Goal: Task Accomplishment & Management: Manage account settings

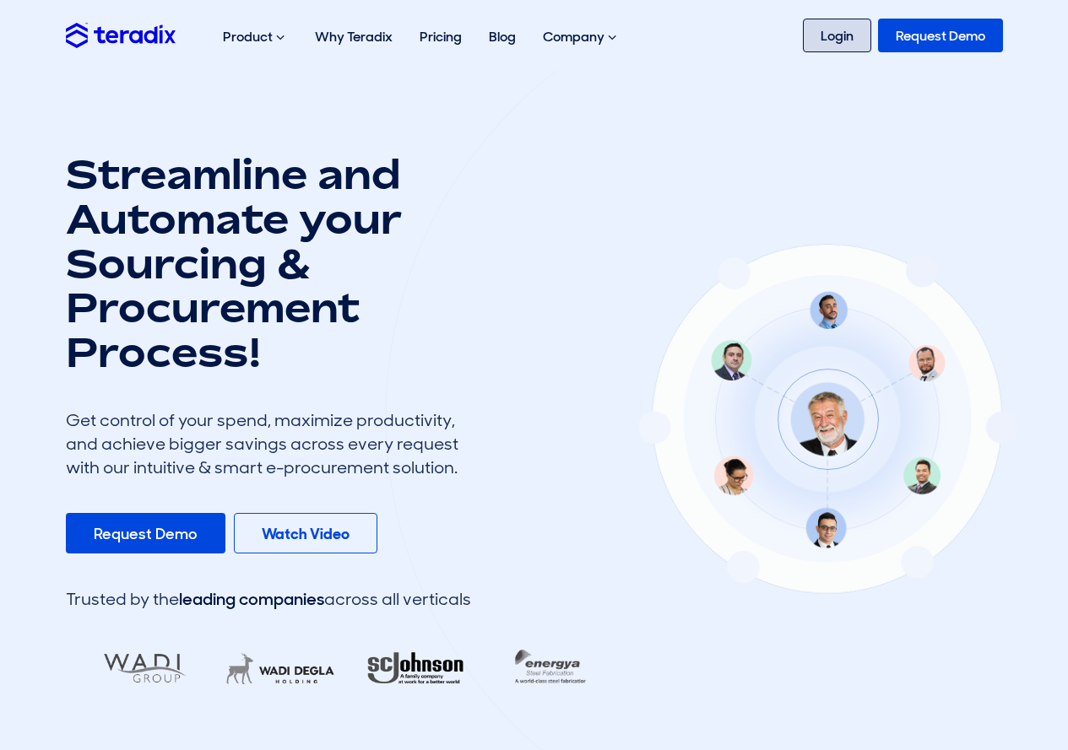
click at [848, 38] on link "Login" at bounding box center [837, 36] width 68 height 34
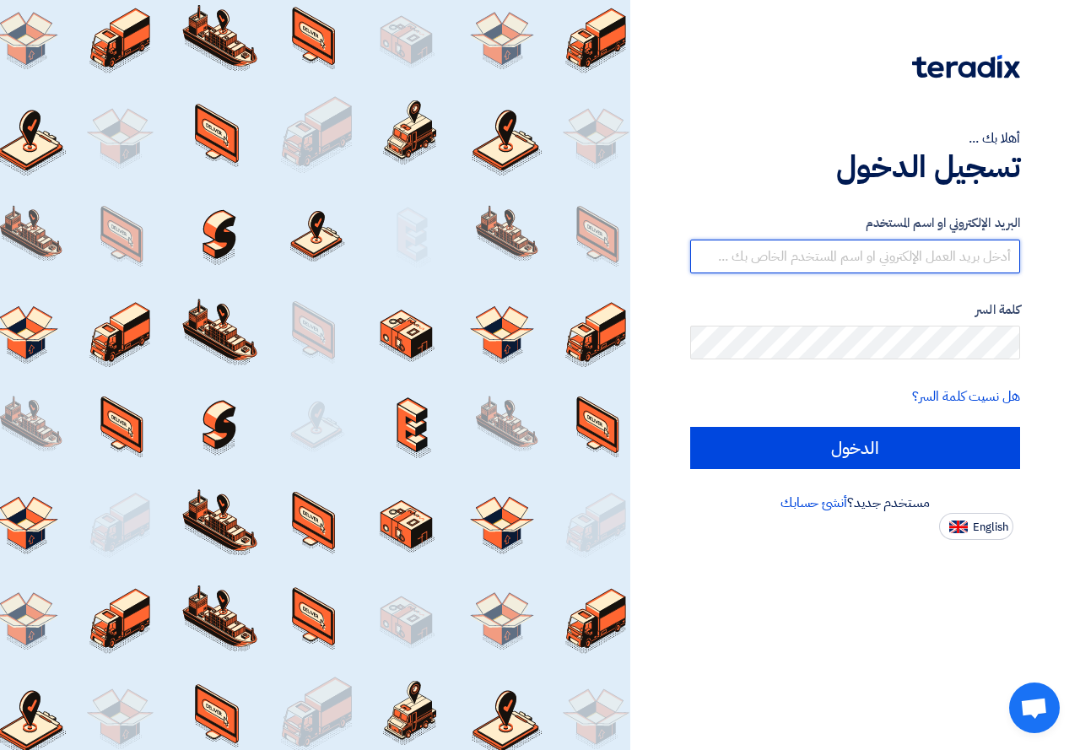
click at [843, 260] on input "text" at bounding box center [855, 257] width 330 height 34
type input "[EMAIL_ADDRESS][DOMAIN_NAME]"
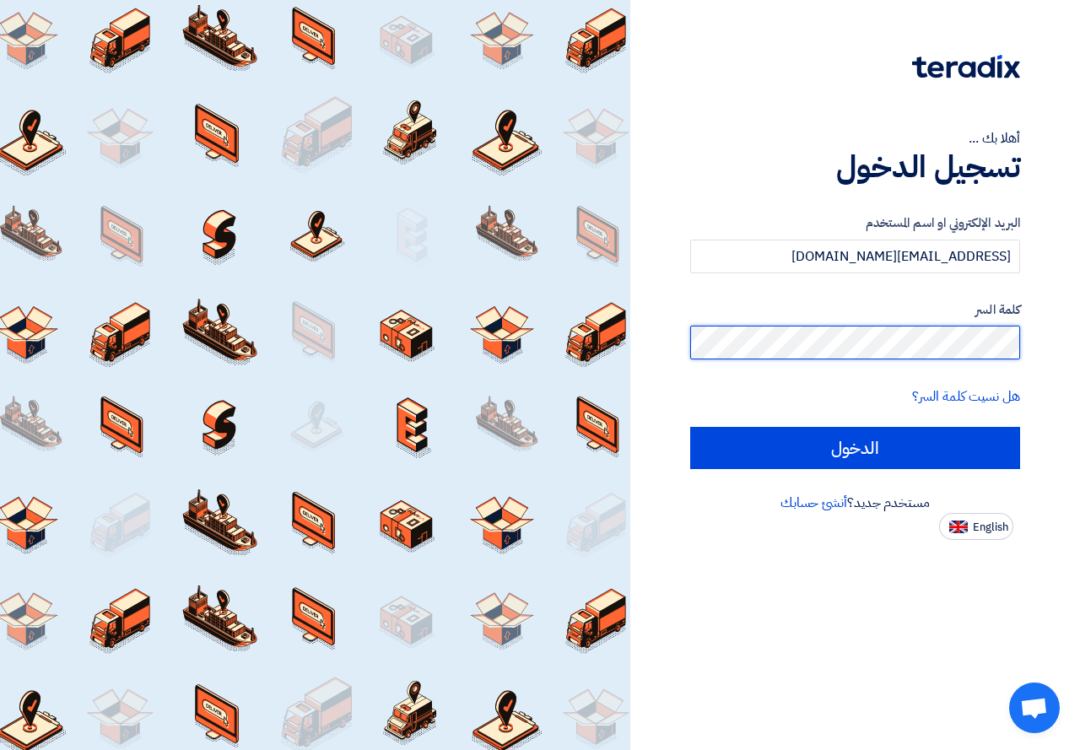
click at [690, 427] on input "الدخول" at bounding box center [855, 448] width 330 height 42
